Goal: Task Accomplishment & Management: Complete application form

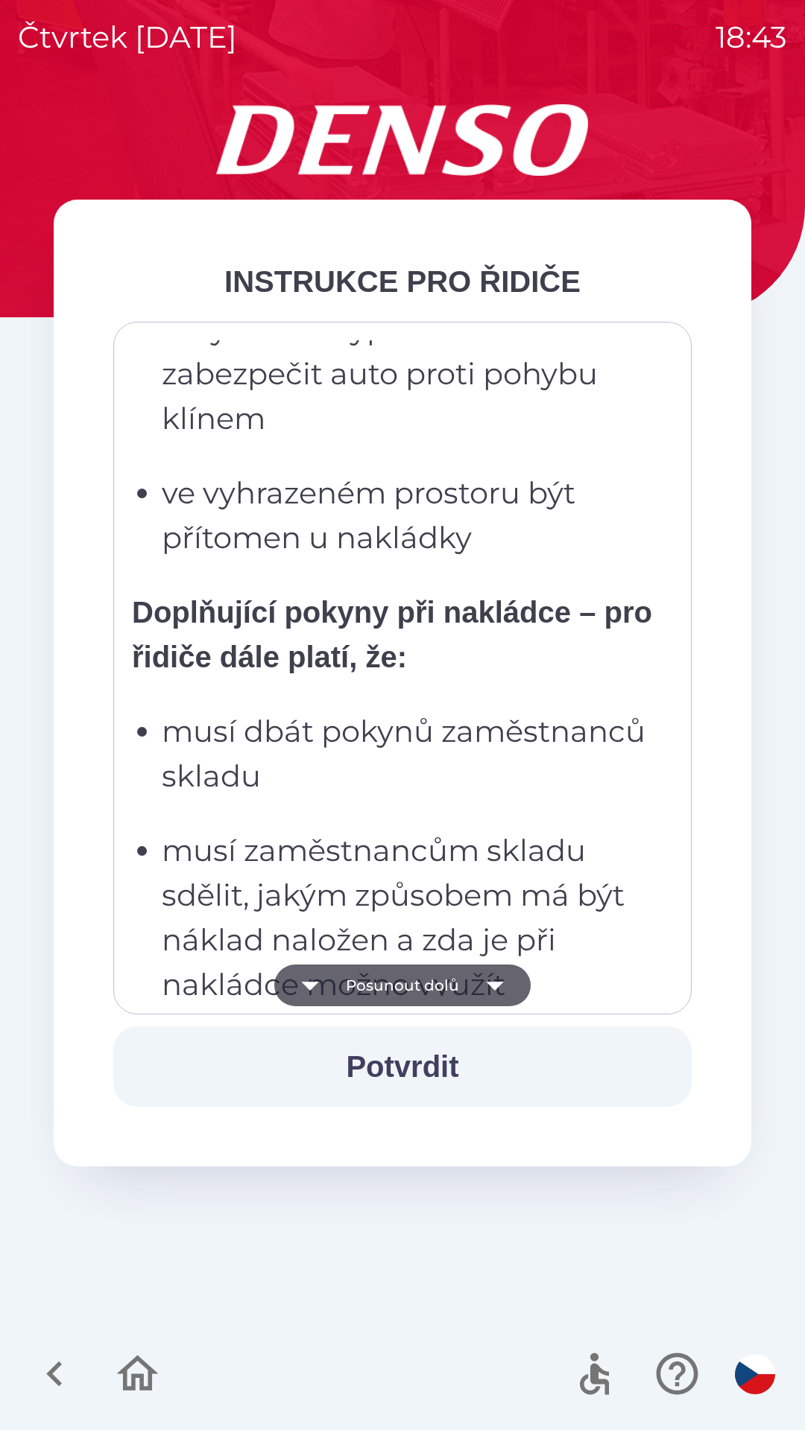
click at [591, 709] on p "musí dbát pokynů zaměstnanců skladu" at bounding box center [407, 753] width 490 height 89
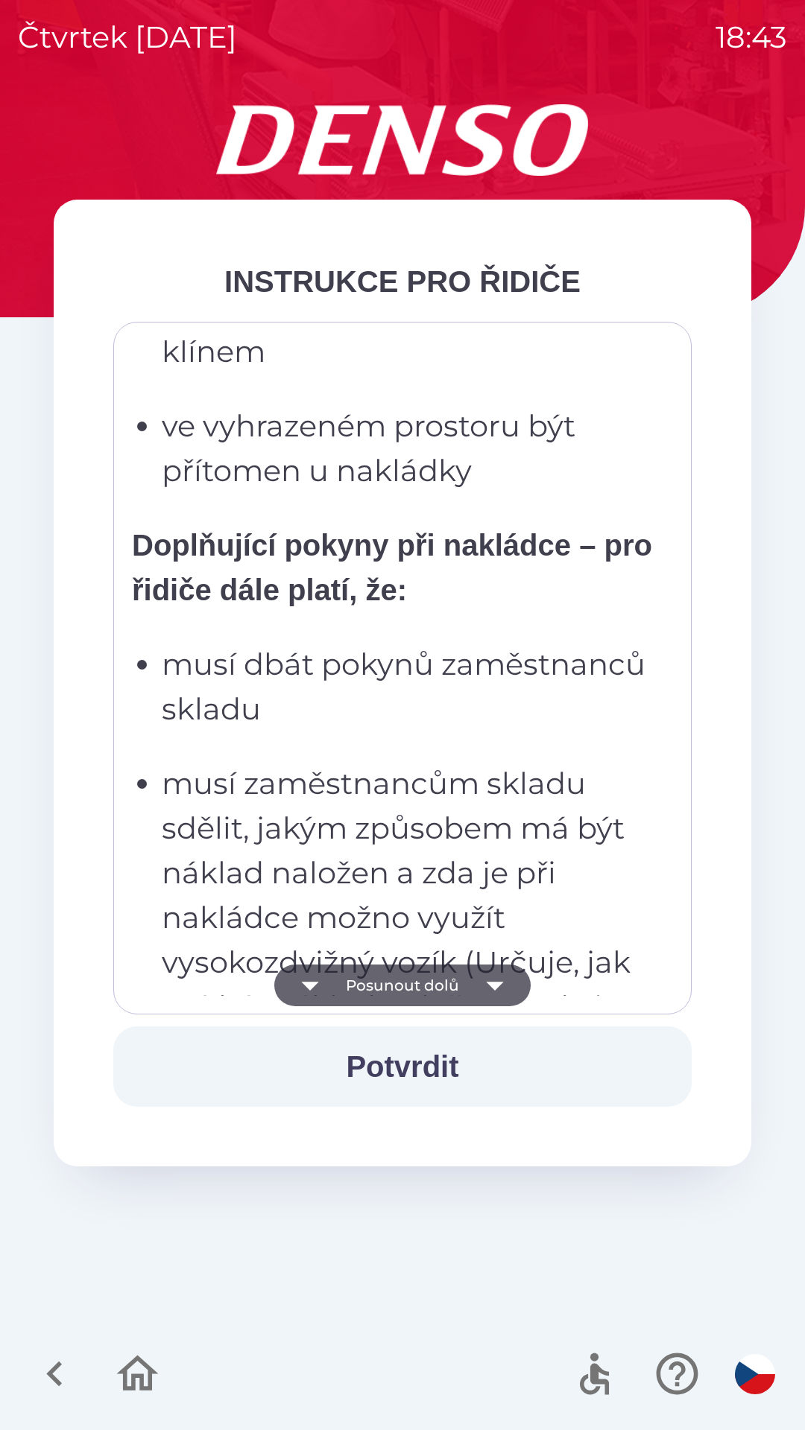
click at [606, 591] on p "Doplňující pokyny při nakládce – pro řidiče dále platí, že:" at bounding box center [392, 567] width 520 height 89
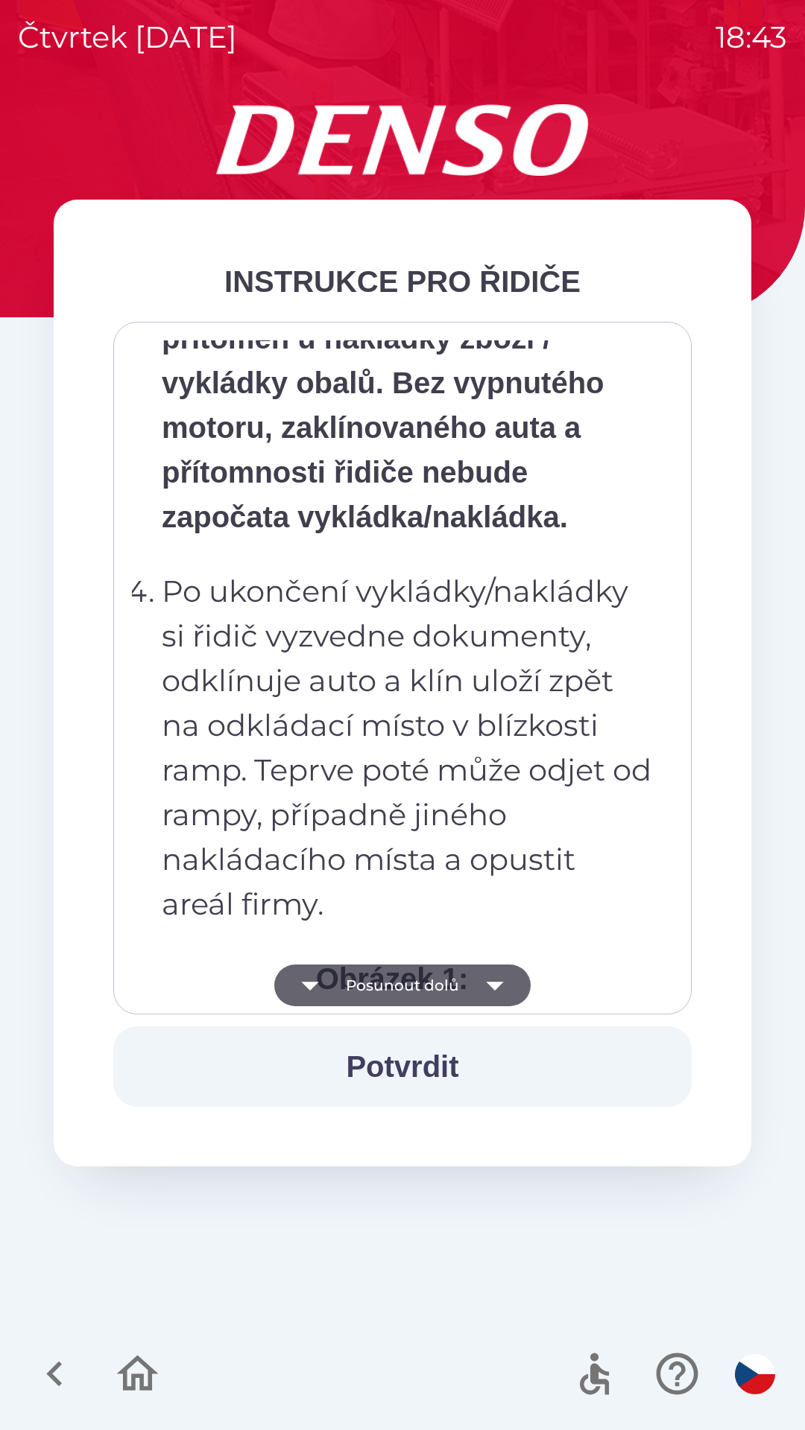
scroll to position [8373, 0]
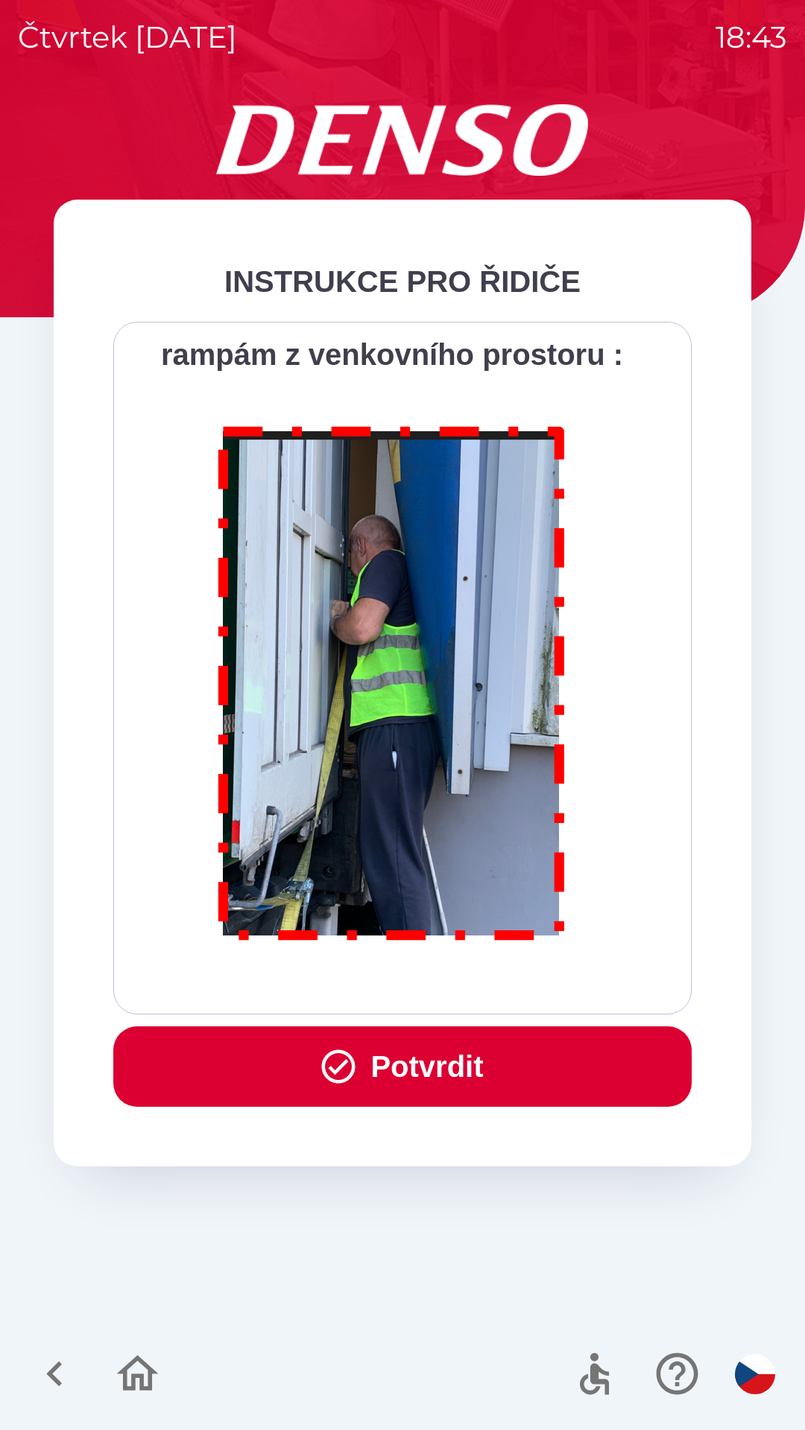
click at [446, 1054] on button "Potvrdit" at bounding box center [402, 1067] width 578 height 80
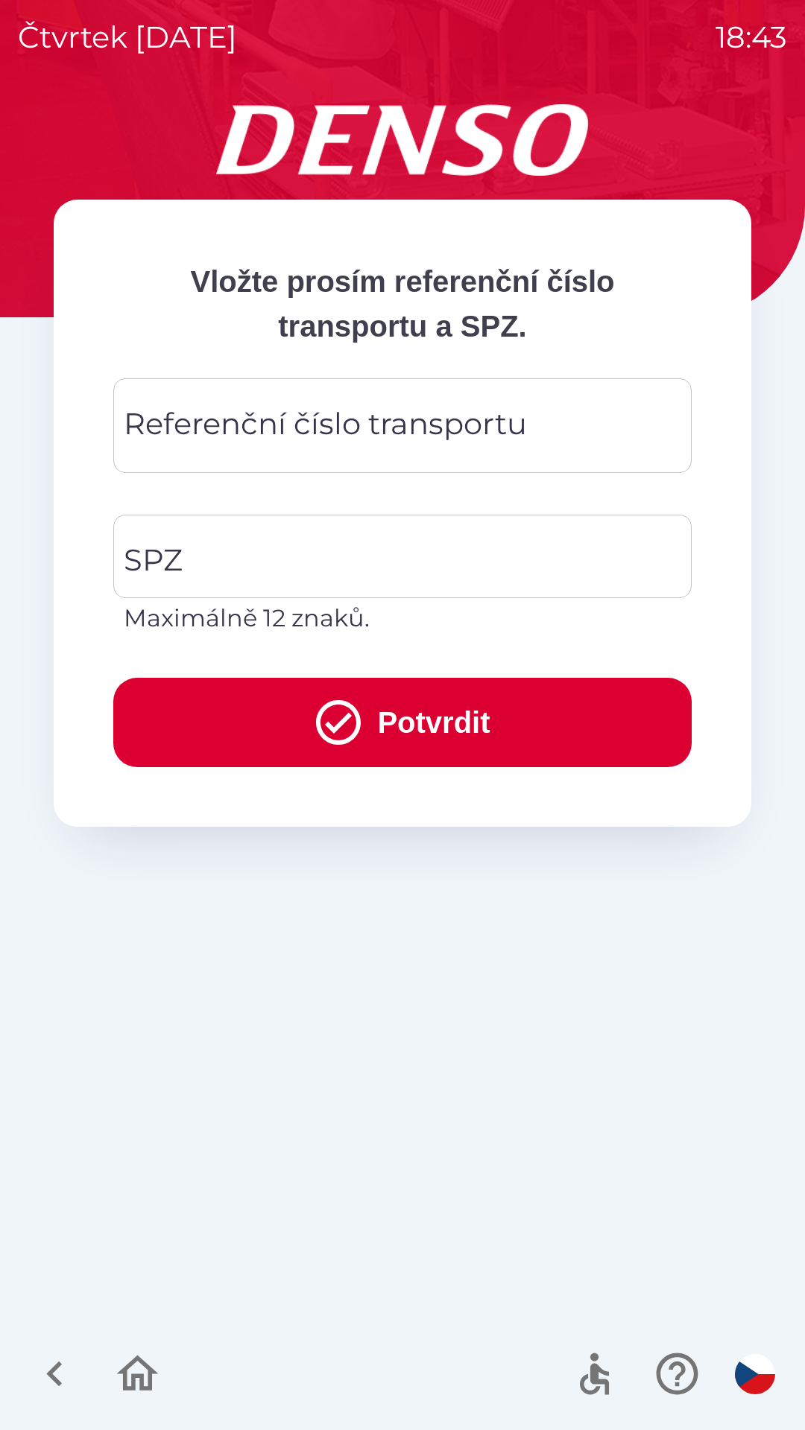
click at [398, 431] on div "Referenční číslo transportu Referenční číslo transportu" at bounding box center [402, 425] width 578 height 95
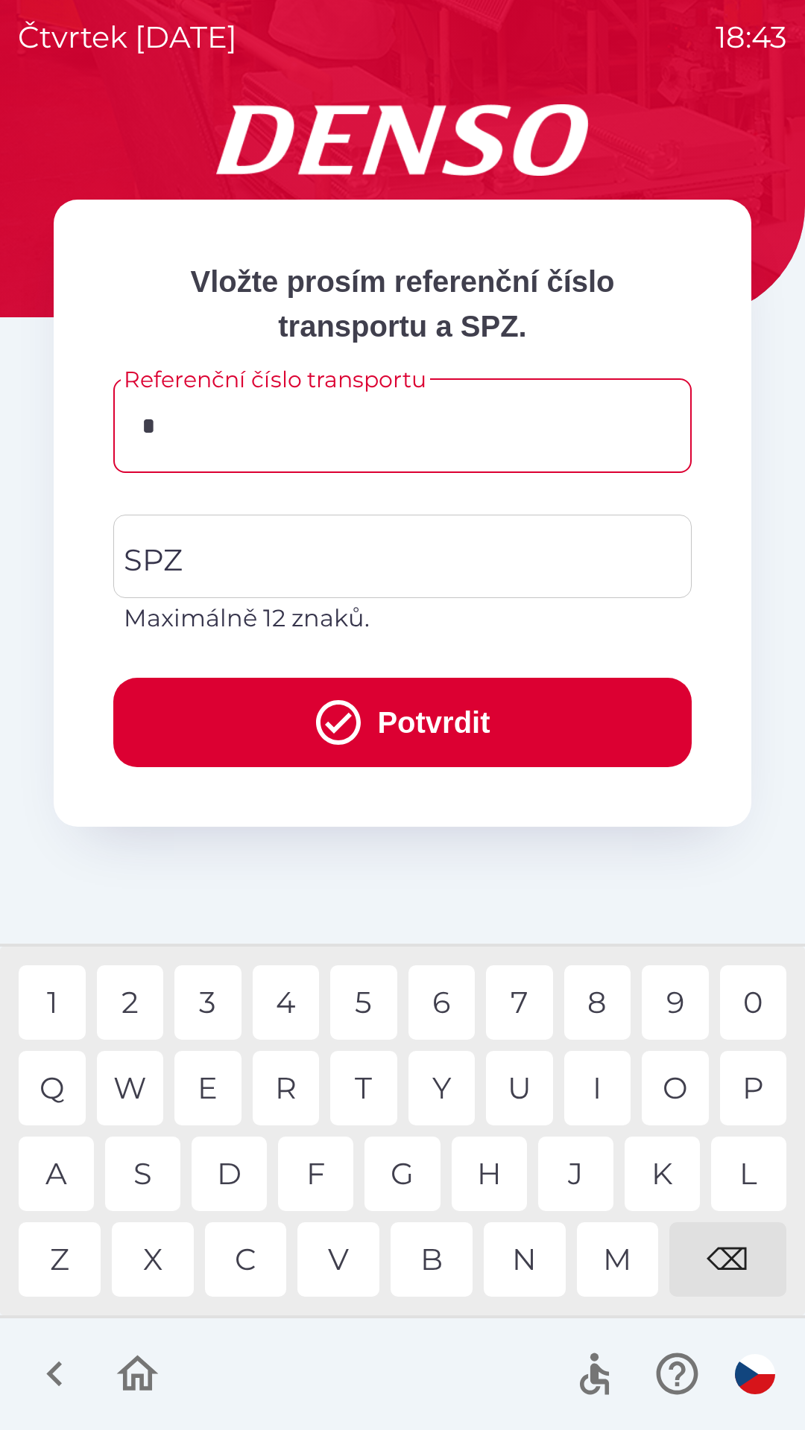
click at [205, 999] on div "3" at bounding box center [207, 1003] width 67 height 75
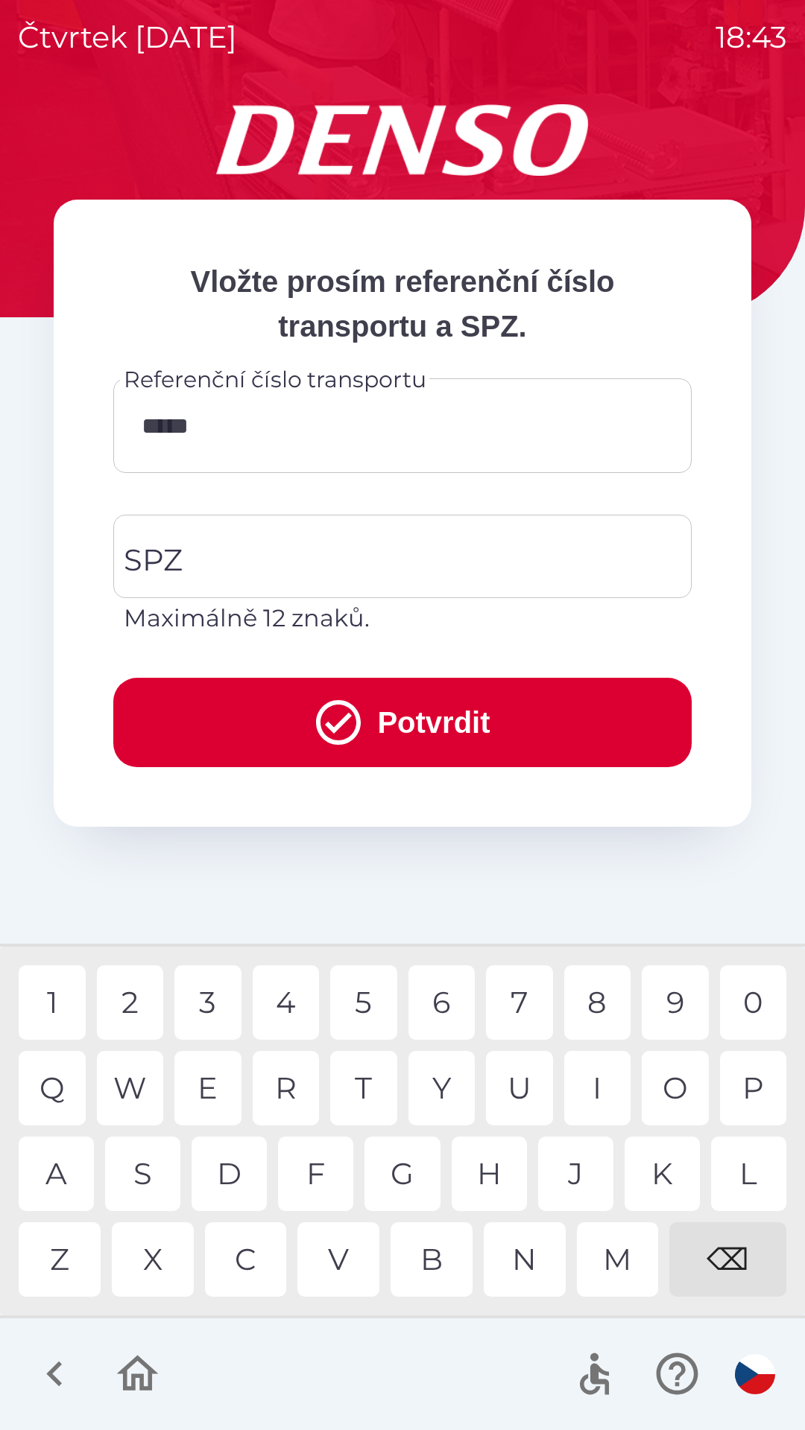
click at [46, 988] on div "1" at bounding box center [52, 1003] width 67 height 75
type input "******"
click at [273, 555] on input "SPZ" at bounding box center [391, 557] width 542 height 70
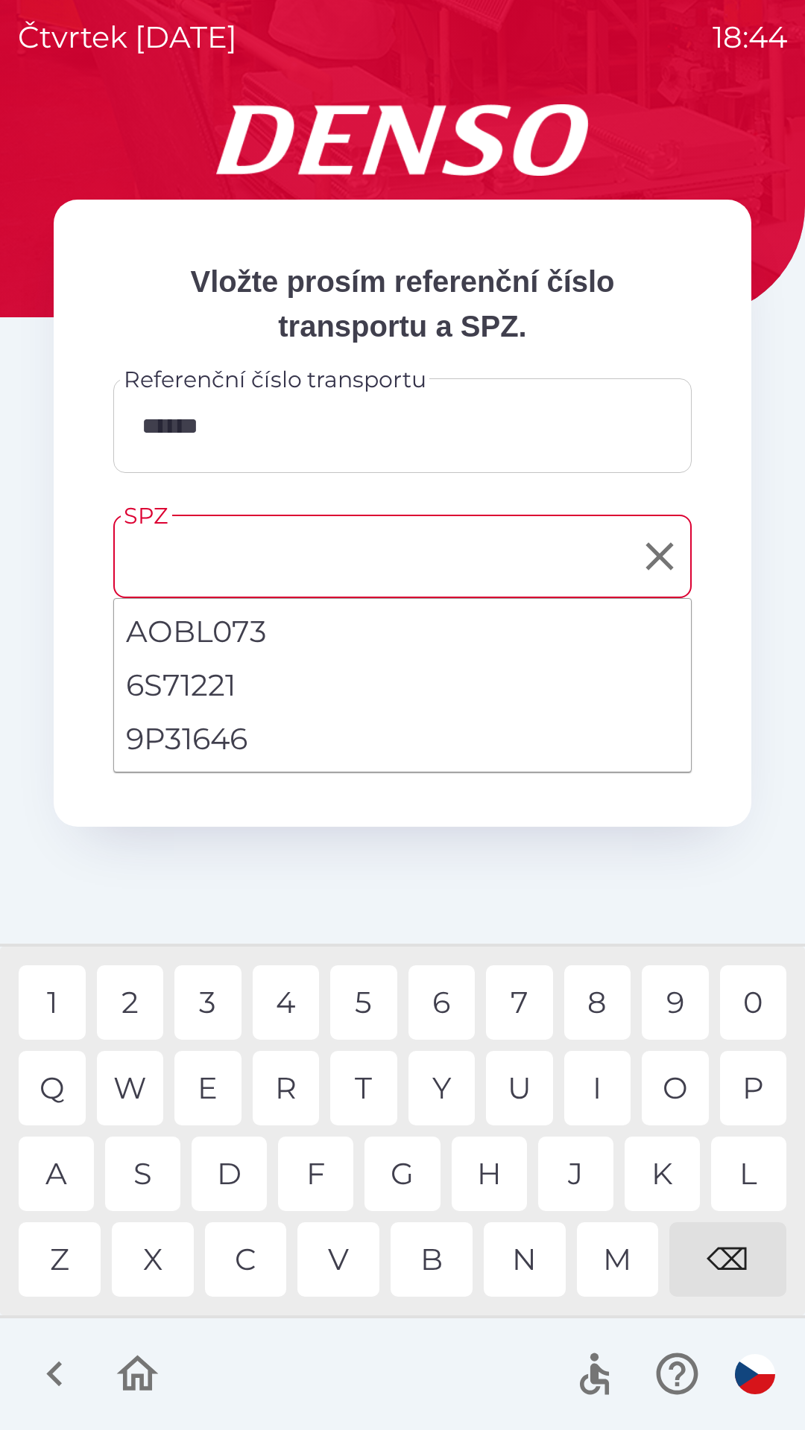
click at [186, 735] on li "9P31646" at bounding box center [402, 739] width 577 height 54
type input "*******"
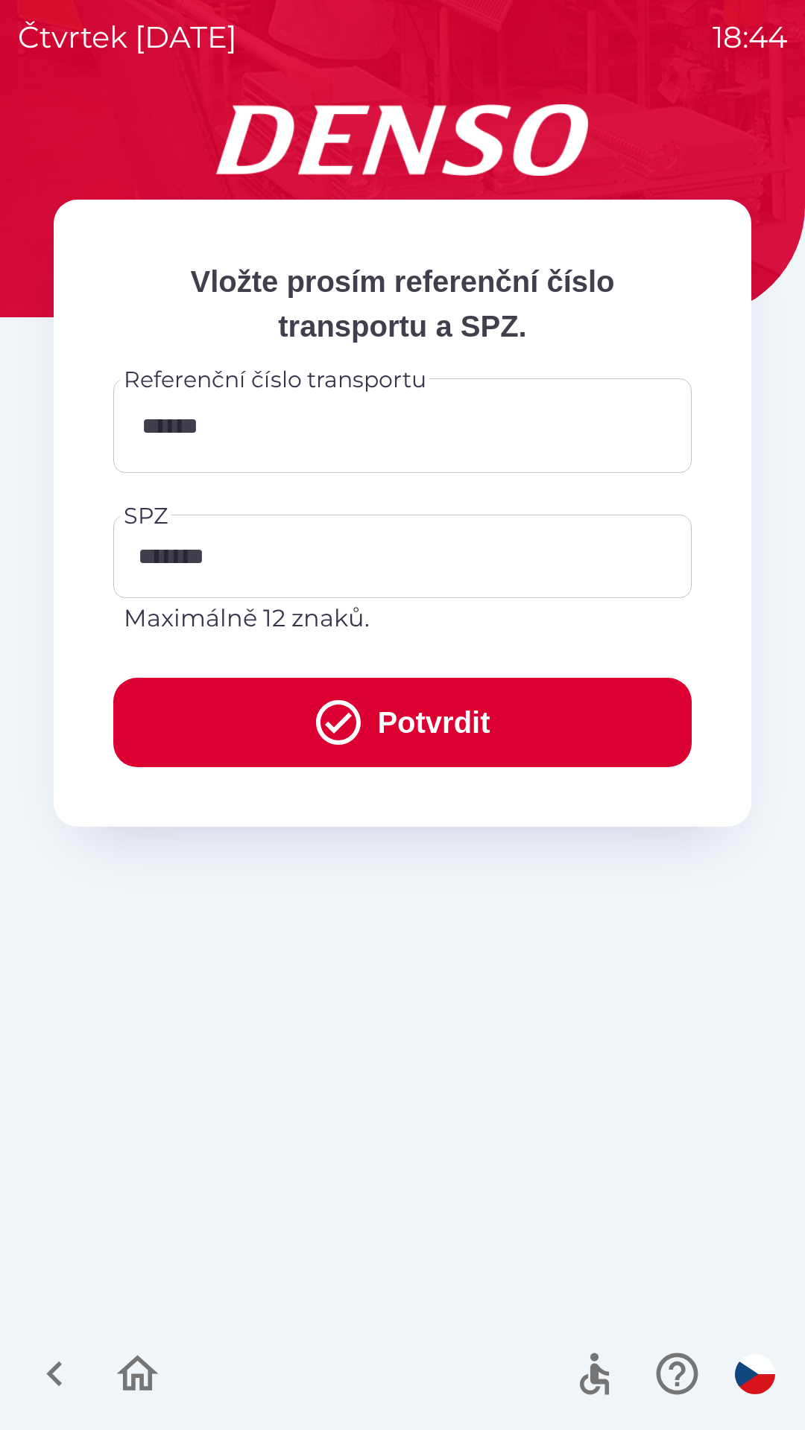
click at [460, 727] on button "Potvrdit" at bounding box center [402, 722] width 578 height 89
